Goal: Transaction & Acquisition: Subscribe to service/newsletter

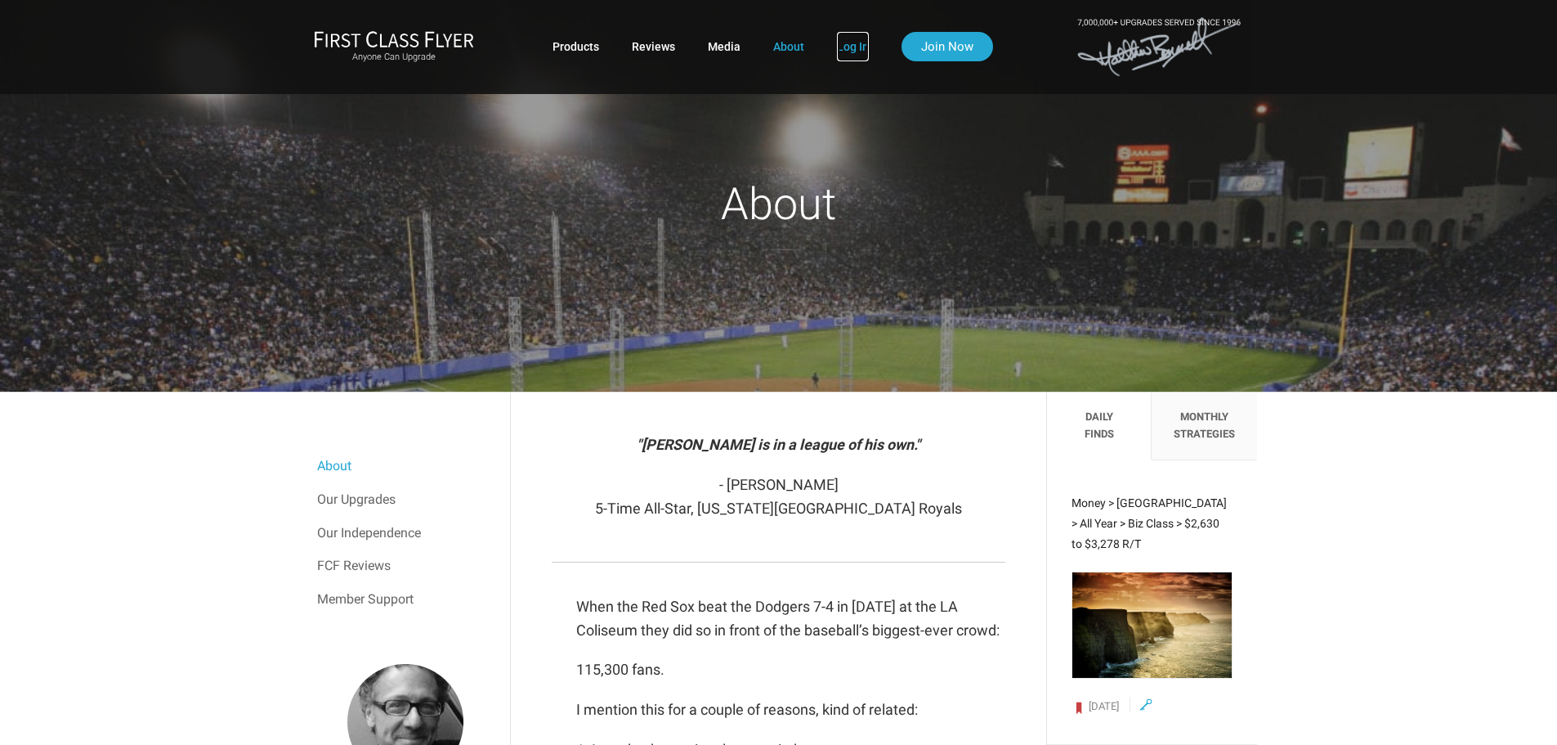
click at [855, 42] on link "Log In" at bounding box center [853, 46] width 32 height 29
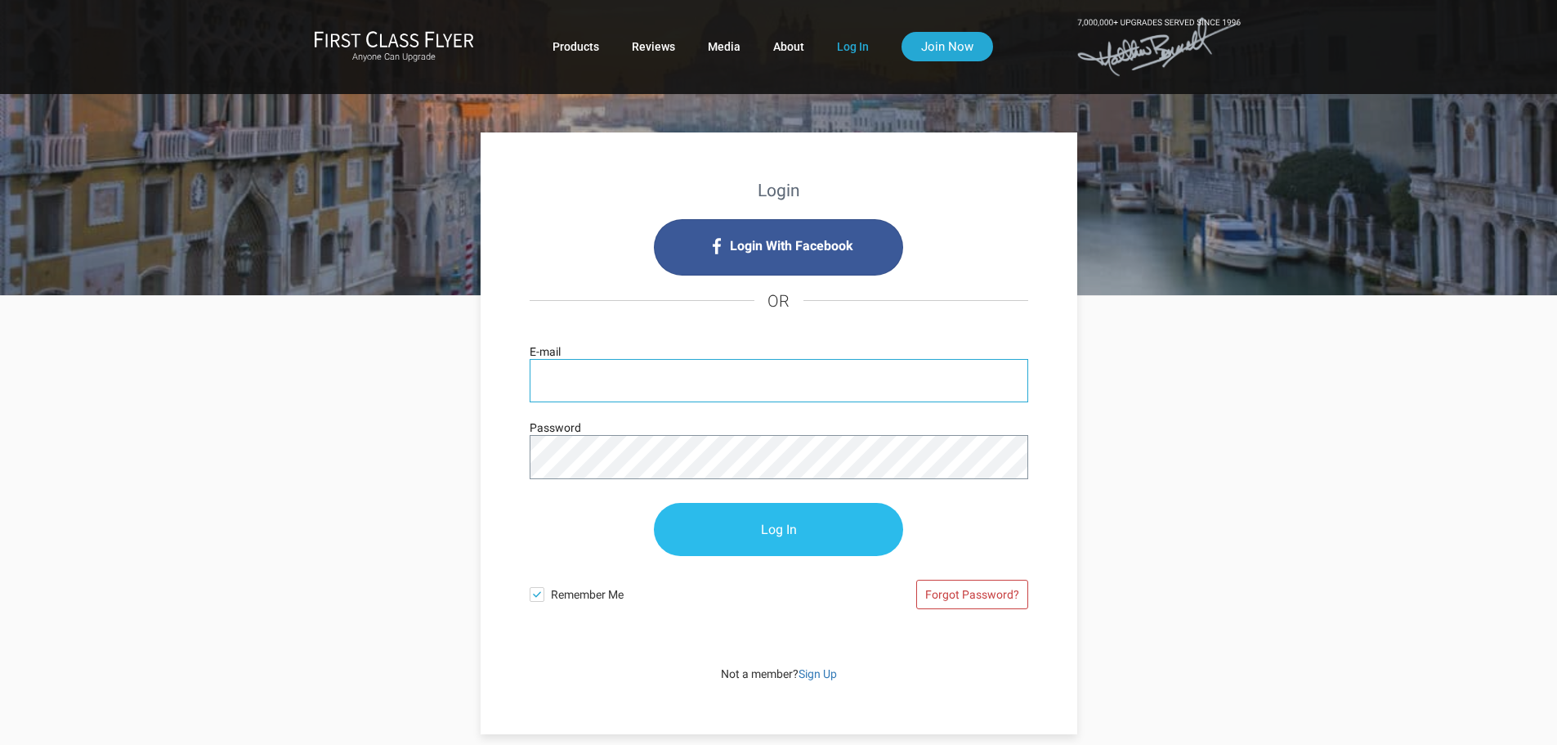
type input "bob@copelandinsurance.com"
click at [805, 543] on input "Log In" at bounding box center [778, 529] width 249 height 53
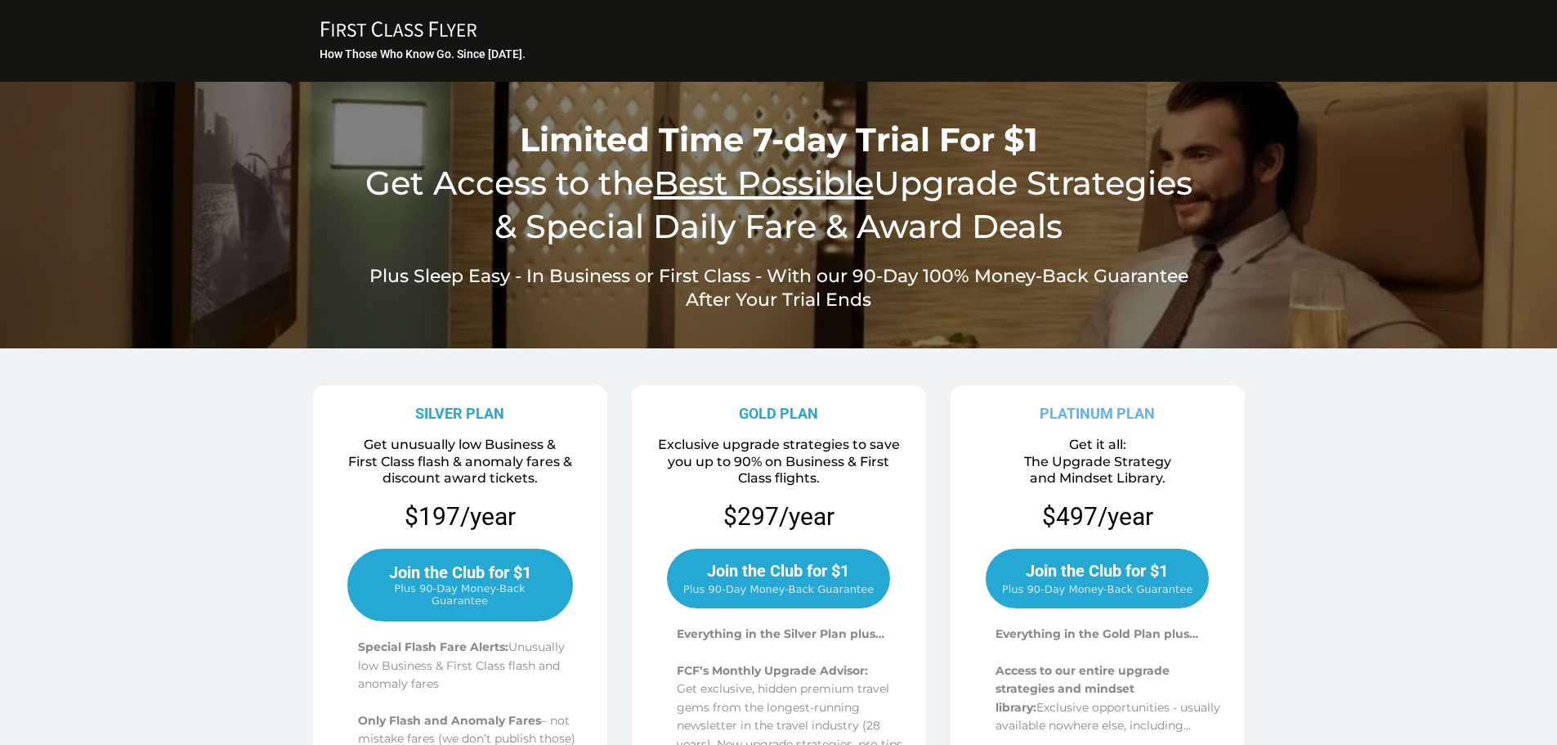
click at [433, 32] on icon "FIRST CLASS FLYER Copy Created with Sketch." at bounding box center [398, 28] width 163 height 17
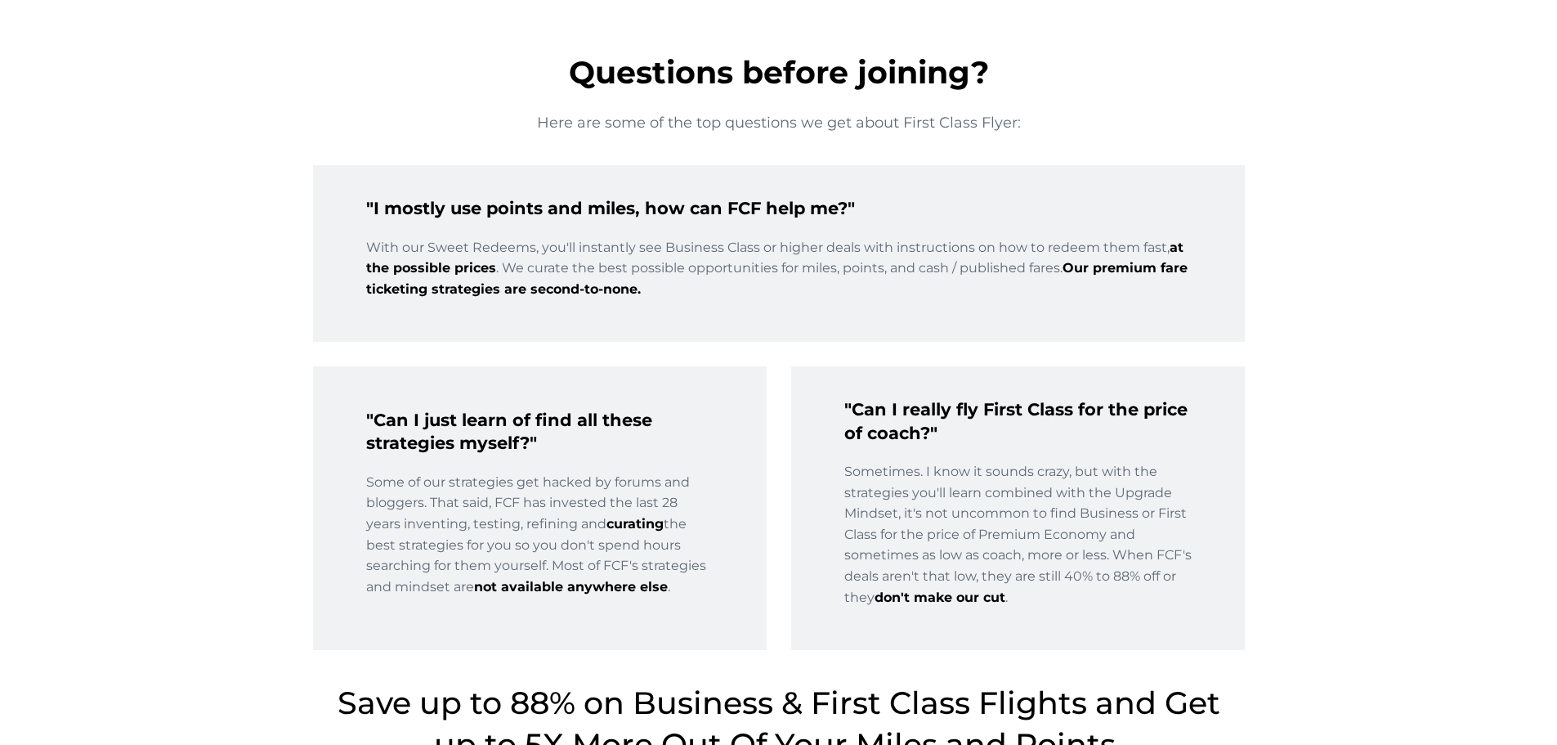
scroll to position [2528, 0]
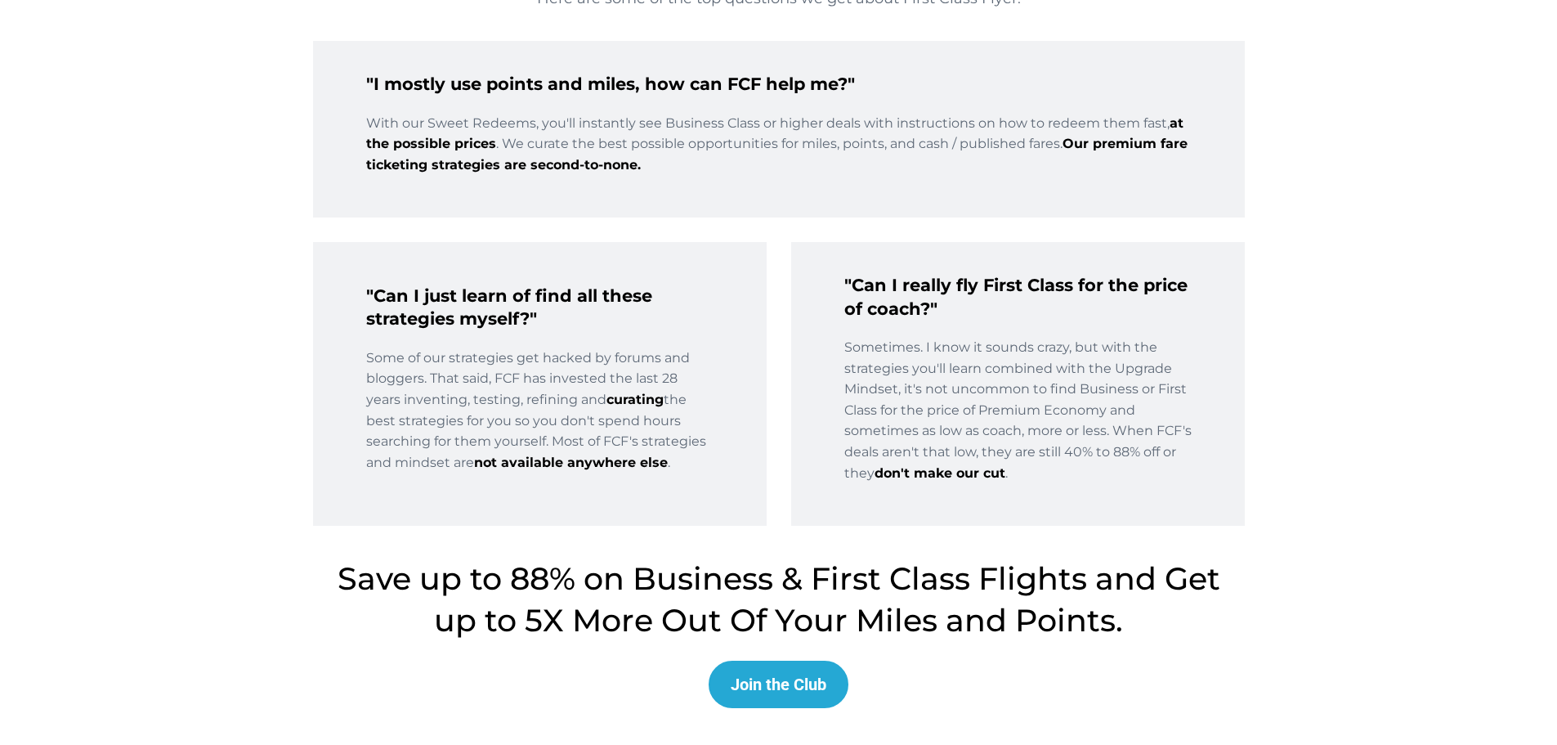
click at [777, 706] on button "Join the Club" at bounding box center [779, 683] width 140 height 47
